Goal: Transaction & Acquisition: Purchase product/service

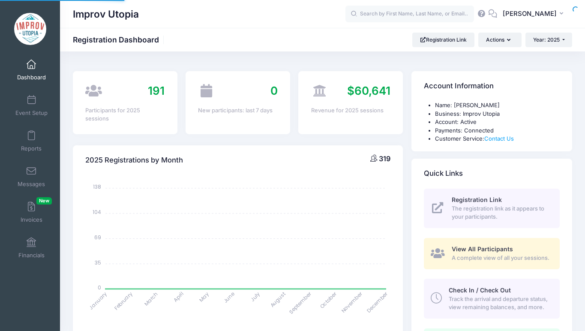
select select
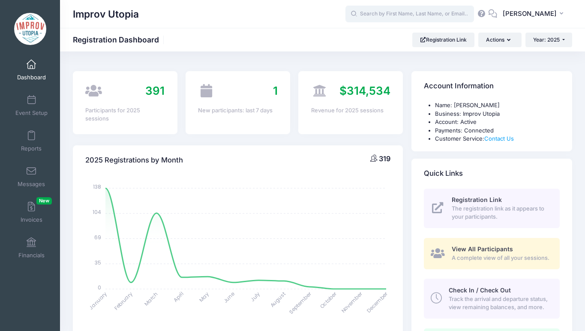
click at [391, 13] on input "text" at bounding box center [409, 14] width 129 height 17
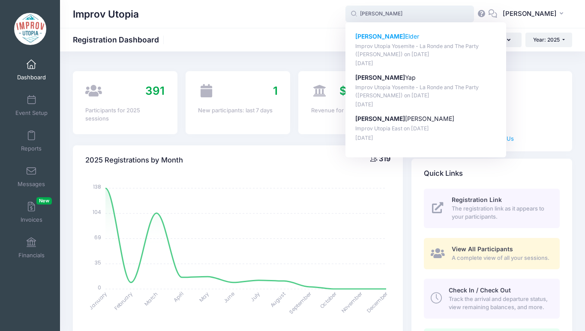
click at [377, 45] on p "Improv Utopia Yosemite - La Ronde and The Party (Craig Cackowski) on Sep-26, 20…" at bounding box center [425, 50] width 141 height 16
type input "William Elder (Improv Utopia Yosemite - La Ronde and The Party (Craig Cackowski…"
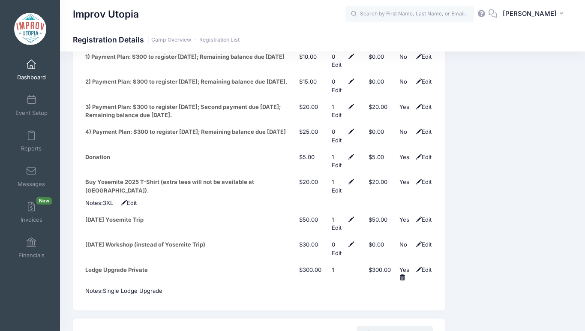
scroll to position [1471, 0]
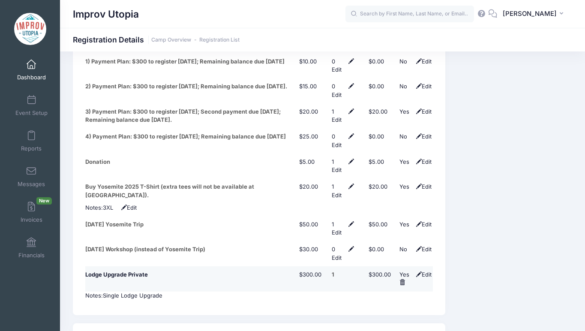
click at [425, 271] on span "Edit" at bounding box center [423, 274] width 18 height 7
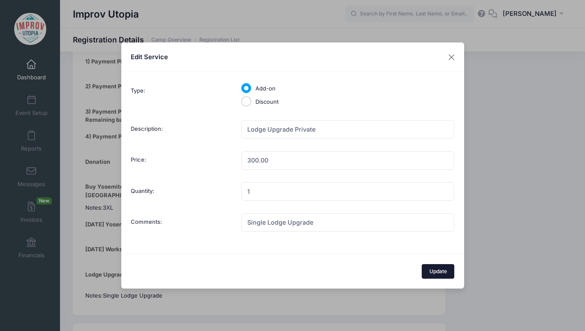
click at [440, 269] on button "Update" at bounding box center [437, 271] width 33 height 15
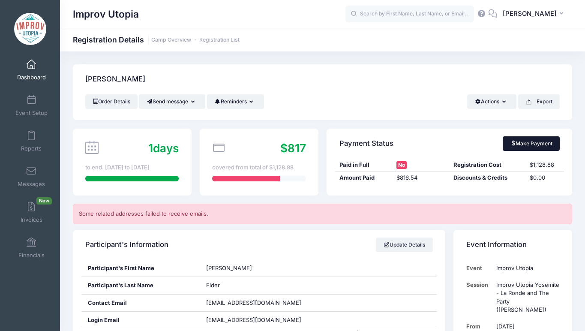
click at [517, 140] on link "Make Payment" at bounding box center [530, 143] width 57 height 15
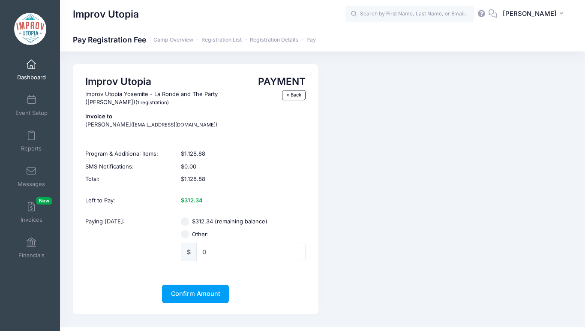
click at [185, 219] on input "$312.34 (remaining balance)" at bounding box center [185, 221] width 9 height 9
radio input "true"
click at [201, 293] on span "Confirm Amount" at bounding box center [195, 293] width 49 height 7
click at [200, 292] on button "Pay with Card" at bounding box center [195, 293] width 59 height 18
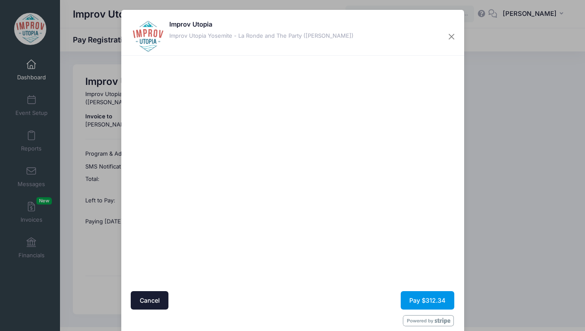
click at [413, 302] on button "Pay $312.34" at bounding box center [427, 300] width 54 height 18
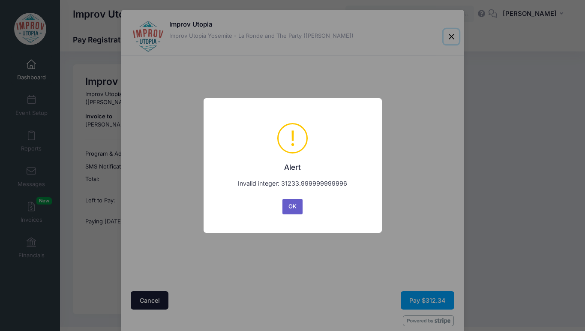
click at [299, 201] on button "OK" at bounding box center [292, 206] width 21 height 15
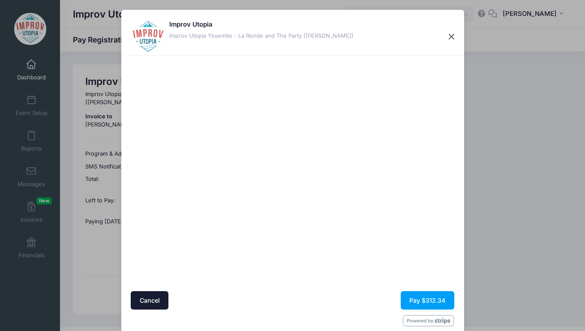
click at [449, 36] on button "Close" at bounding box center [450, 36] width 15 height 15
